Goal: Task Accomplishment & Management: Use online tool/utility

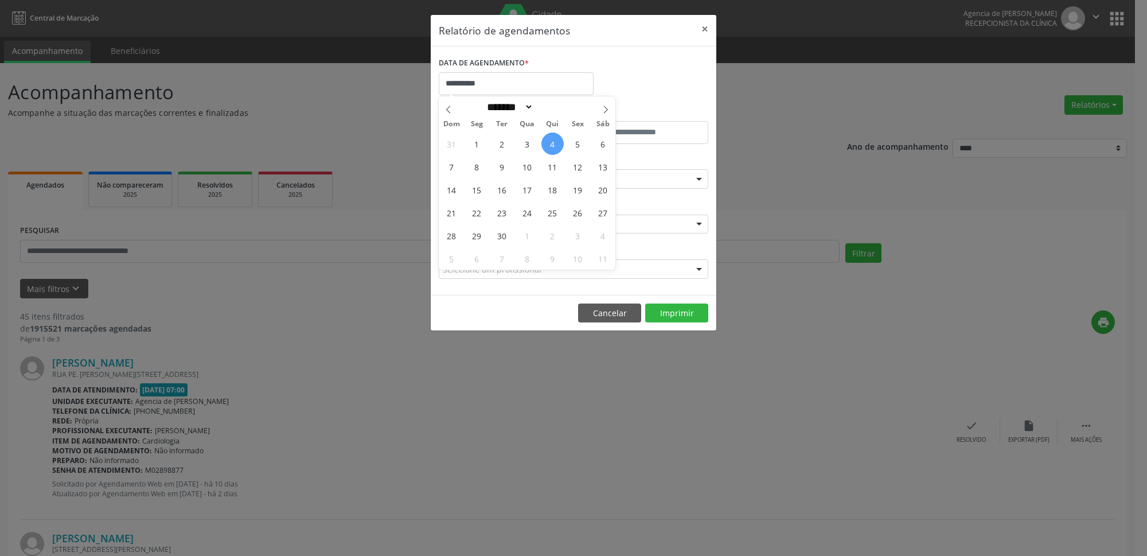
select select "*"
click at [478, 172] on span "8" at bounding box center [477, 166] width 22 height 22
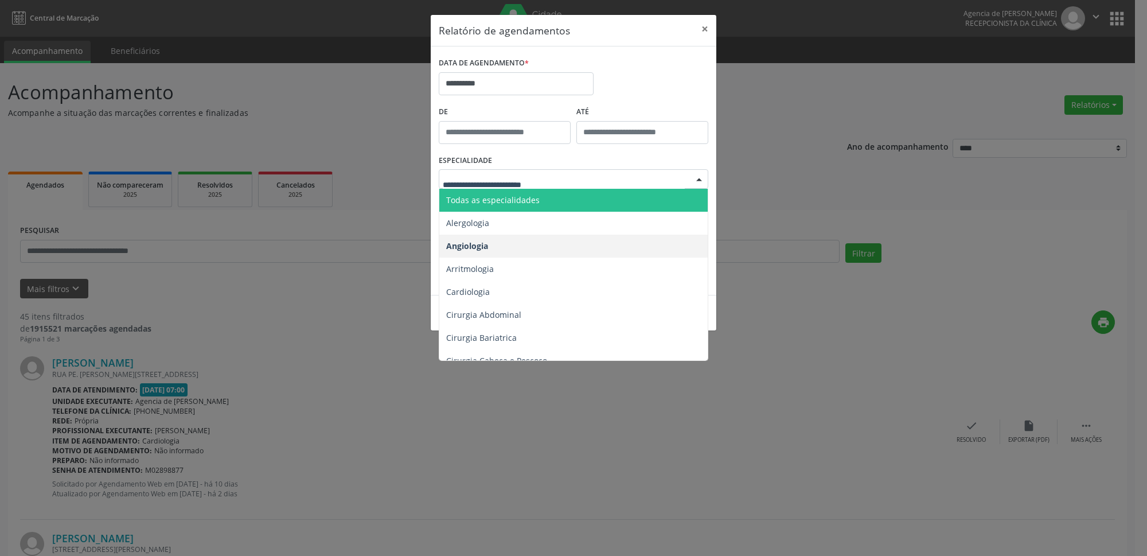
click at [541, 194] on span "Todas as especialidades" at bounding box center [574, 200] width 270 height 23
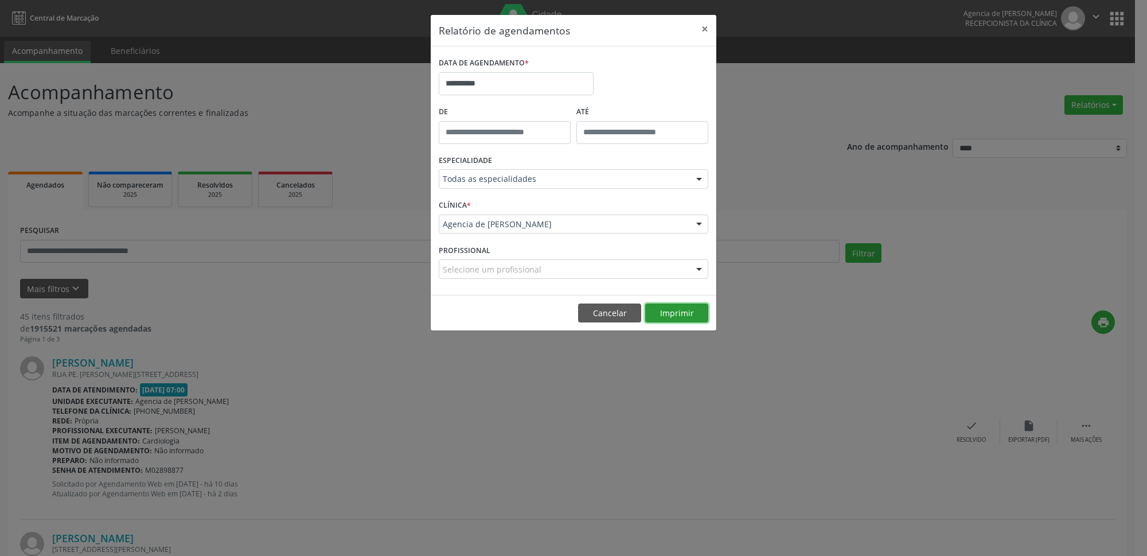
click at [677, 315] on button "Imprimir" at bounding box center [676, 313] width 63 height 20
click at [705, 29] on button "×" at bounding box center [704, 29] width 23 height 28
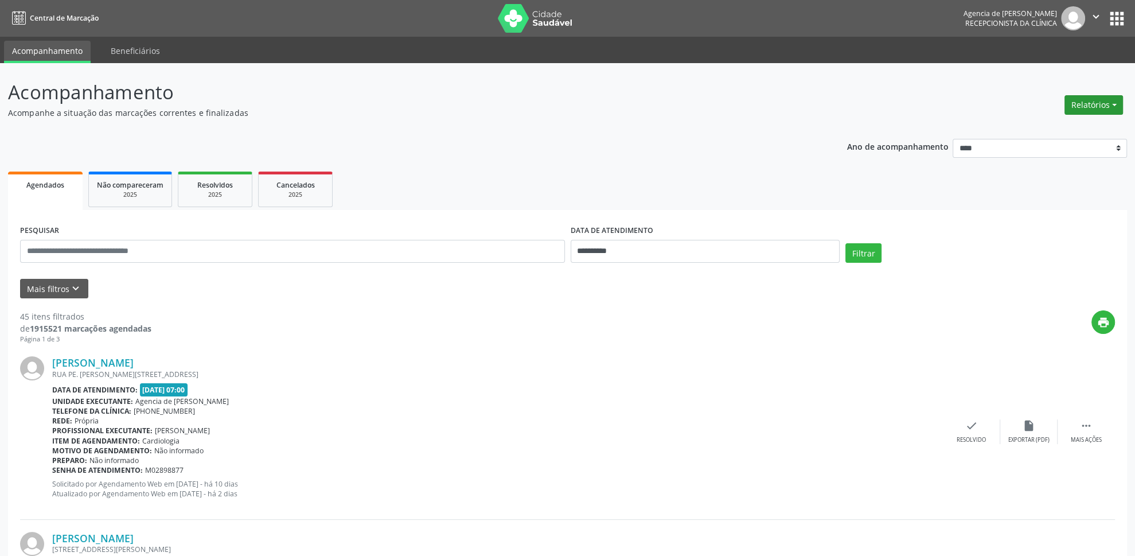
click at [1069, 103] on button "Relatórios" at bounding box center [1094, 105] width 59 height 20
click at [1049, 131] on link "Agendamentos" at bounding box center [1062, 130] width 123 height 16
select select "*"
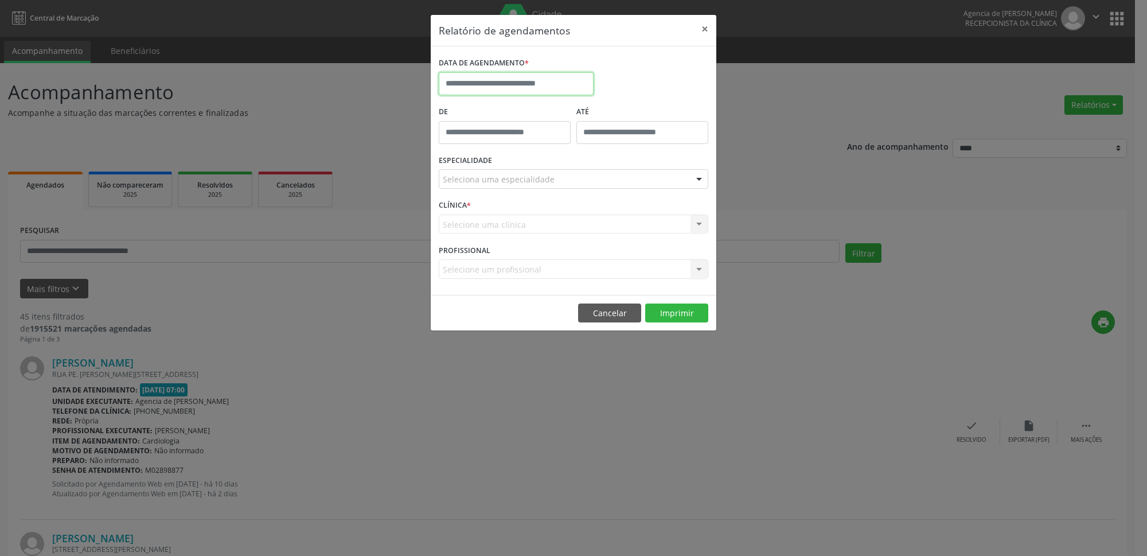
click at [545, 77] on input "text" at bounding box center [516, 83] width 155 height 23
click at [583, 144] on span "5" at bounding box center [578, 144] width 22 height 22
type input "**********"
click at [568, 176] on div at bounding box center [574, 179] width 270 height 20
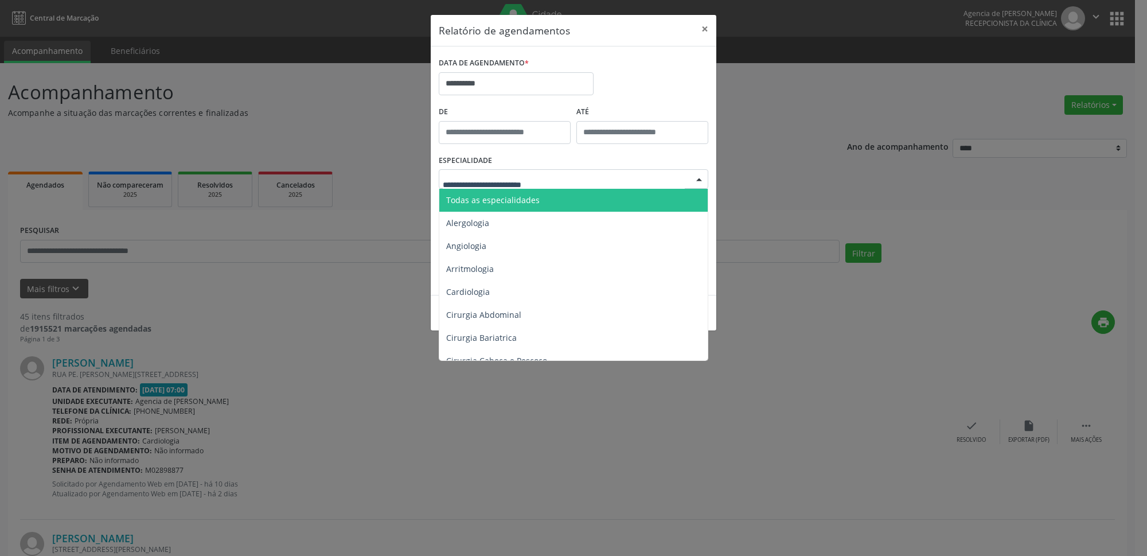
click at [557, 195] on span "Todas as especialidades" at bounding box center [574, 200] width 270 height 23
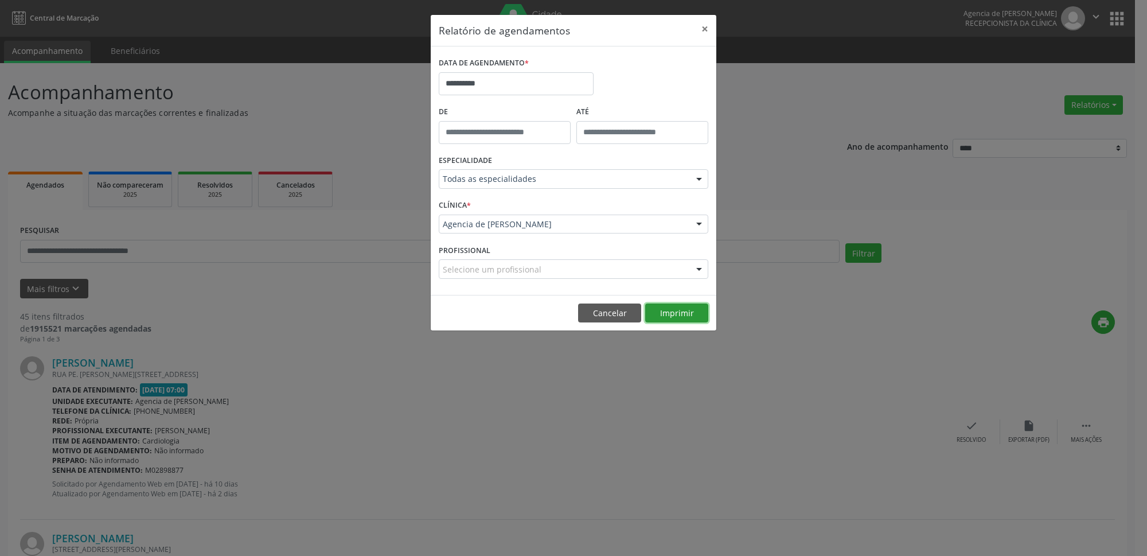
click at [668, 313] on button "Imprimir" at bounding box center [676, 313] width 63 height 20
